Goal: Information Seeking & Learning: Learn about a topic

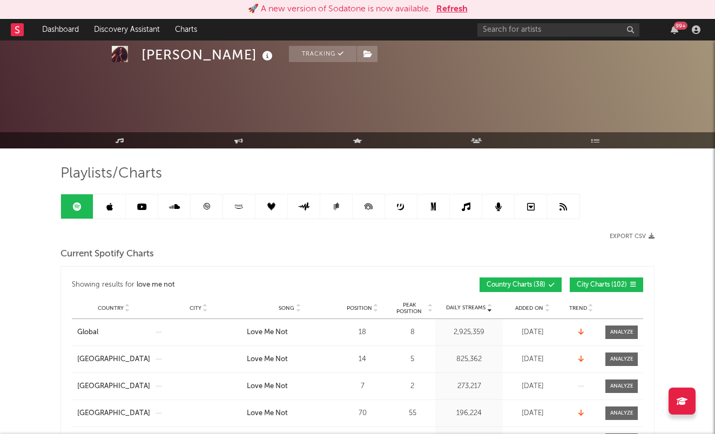
scroll to position [658, 0]
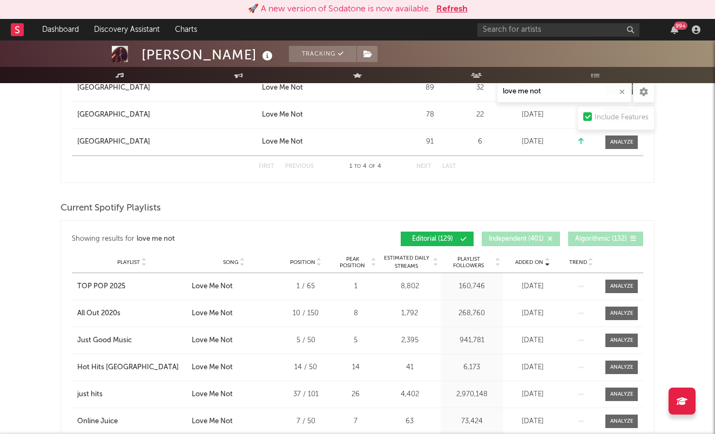
click at [452, 8] on button "Refresh" at bounding box center [452, 9] width 31 height 13
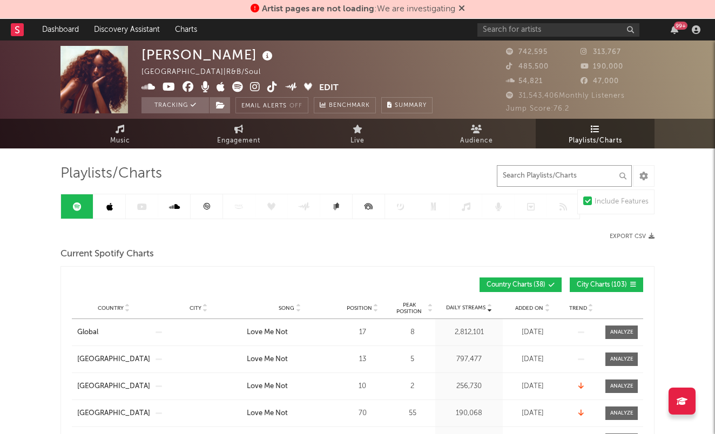
click at [534, 178] on input "text" at bounding box center [564, 176] width 135 height 22
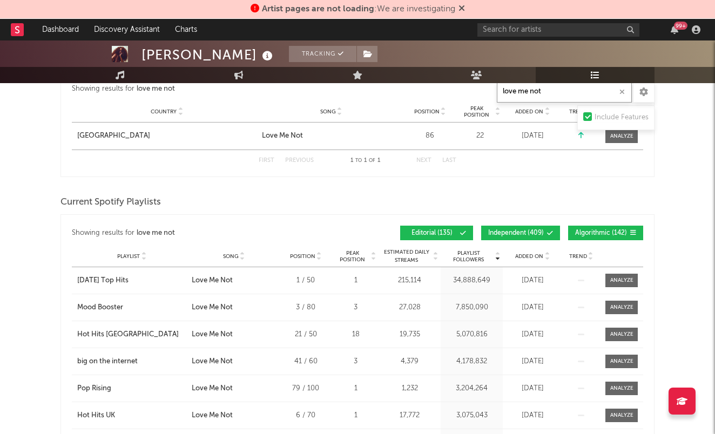
scroll to position [634, 0]
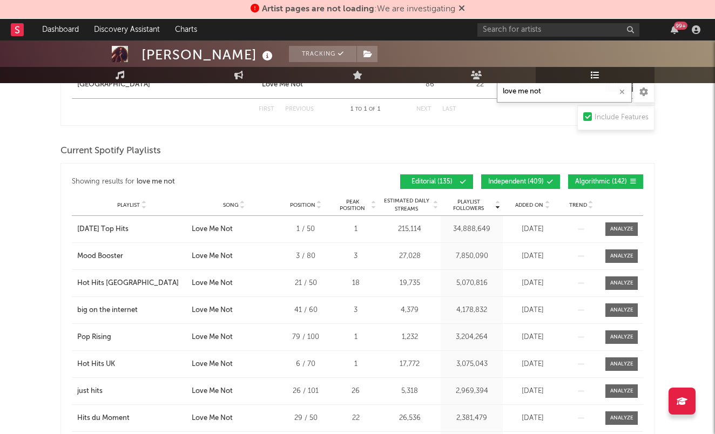
type input "love me not"
click at [526, 181] on span "Independent ( 409 )" at bounding box center [516, 182] width 56 height 6
click at [588, 181] on span "Algorithmic ( 142 )" at bounding box center [601, 182] width 52 height 6
click at [526, 203] on span "Added On" at bounding box center [529, 205] width 28 height 6
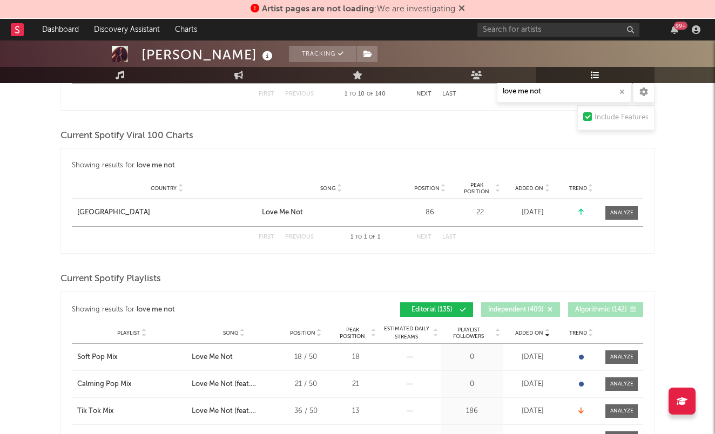
scroll to position [504, 0]
